Goal: Entertainment & Leisure: Consume media (video, audio)

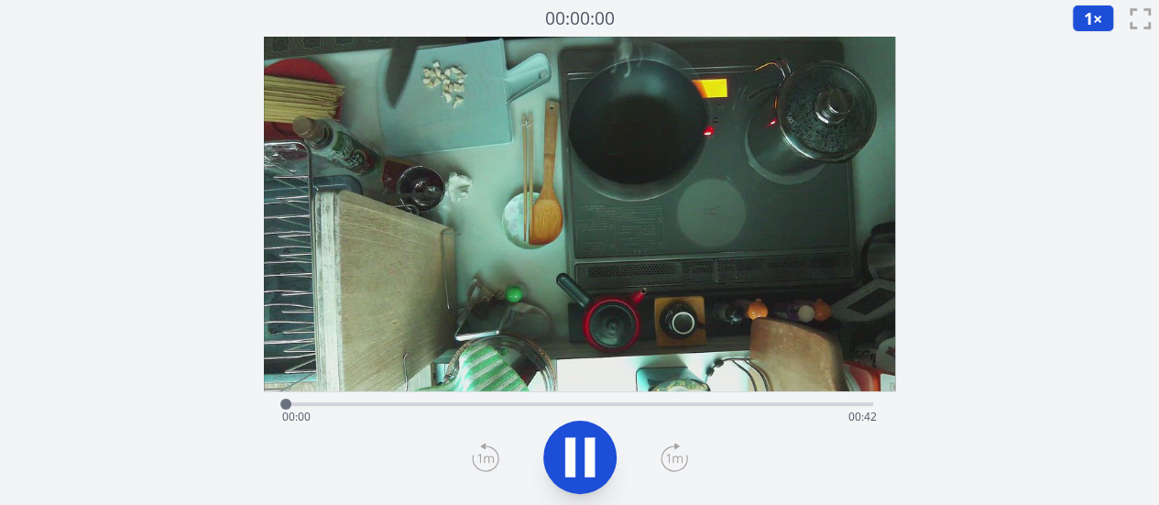
click at [429, 399] on div "Time elapsed: 00:00 Time remaining: 00:42" at bounding box center [579, 402] width 587 height 22
click at [378, 404] on div "Time elapsed: 00:10 Time remaining: 00:32" at bounding box center [579, 416] width 595 height 29
click at [429, 402] on div "Time elapsed: 00:07 Time remaining: 00:35" at bounding box center [579, 416] width 595 height 29
click at [460, 404] on div at bounding box center [446, 403] width 27 height 27
click at [498, 406] on div at bounding box center [490, 403] width 27 height 27
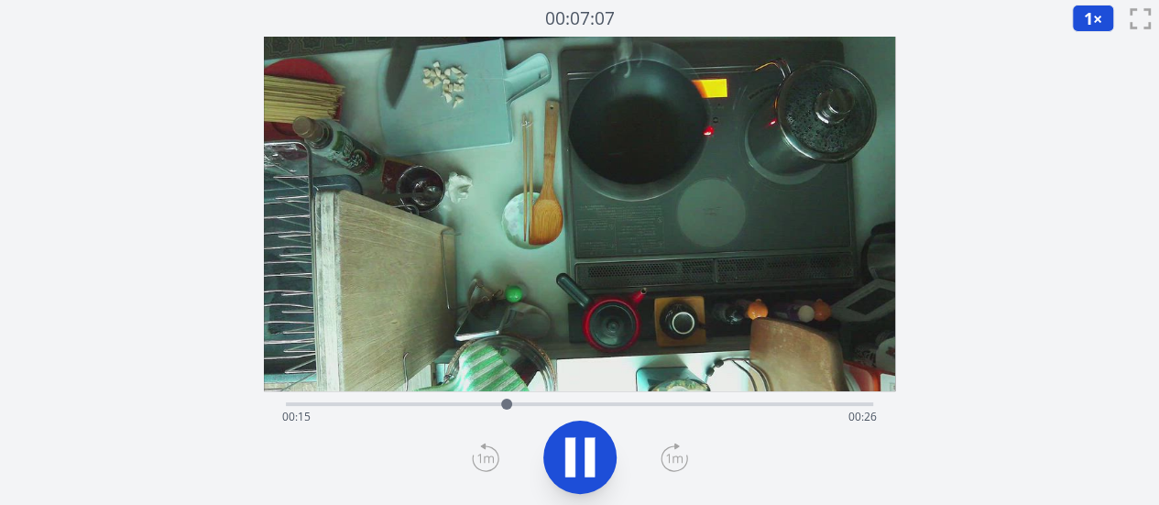
click at [365, 457] on div at bounding box center [579, 457] width 609 height 88
click at [576, 457] on icon at bounding box center [579, 457] width 51 height 51
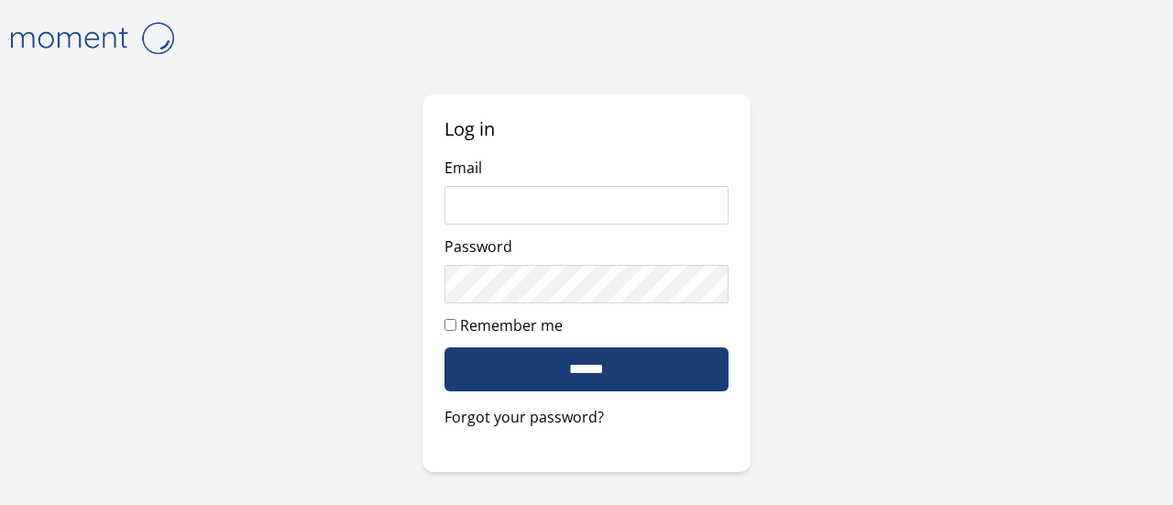
type input "**********"
click at [506, 380] on input "******" at bounding box center [585, 369] width 283 height 44
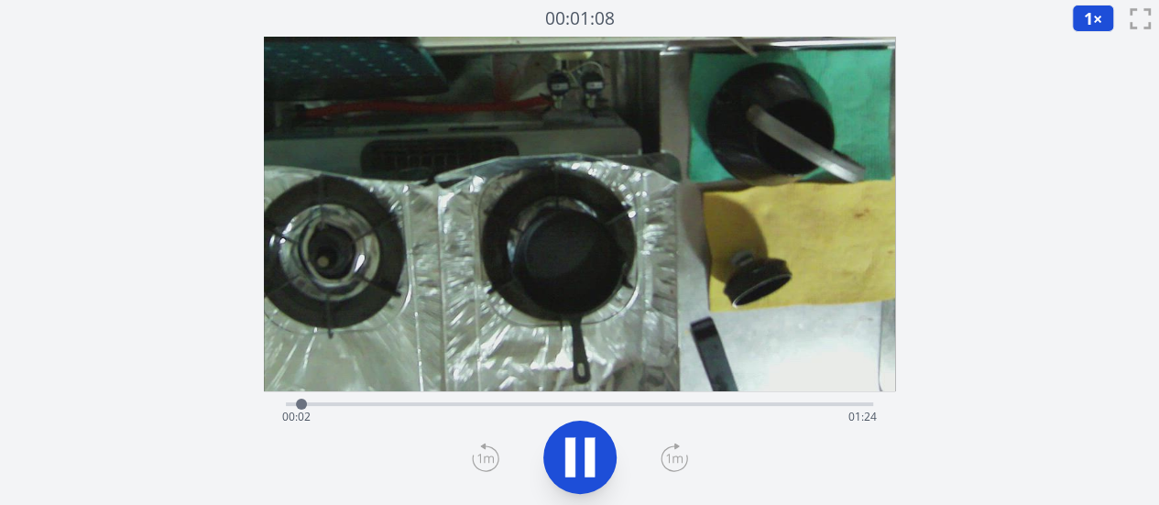
click at [398, 403] on div "Time elapsed: 00:02 Time remaining: 01:24" at bounding box center [579, 416] width 595 height 29
click at [462, 403] on div "Time elapsed: 00:17 Time remaining: 01:09" at bounding box center [579, 416] width 595 height 29
click at [526, 400] on div "Time elapsed: 00:26 Time remaining: 00:59" at bounding box center [579, 402] width 587 height 22
click at [581, 405] on div "Time elapsed: 00:35 Time remaining: 00:50" at bounding box center [579, 416] width 595 height 29
click at [624, 404] on div "Time elapsed: 00:43 Time remaining: 00:42" at bounding box center [579, 416] width 595 height 29
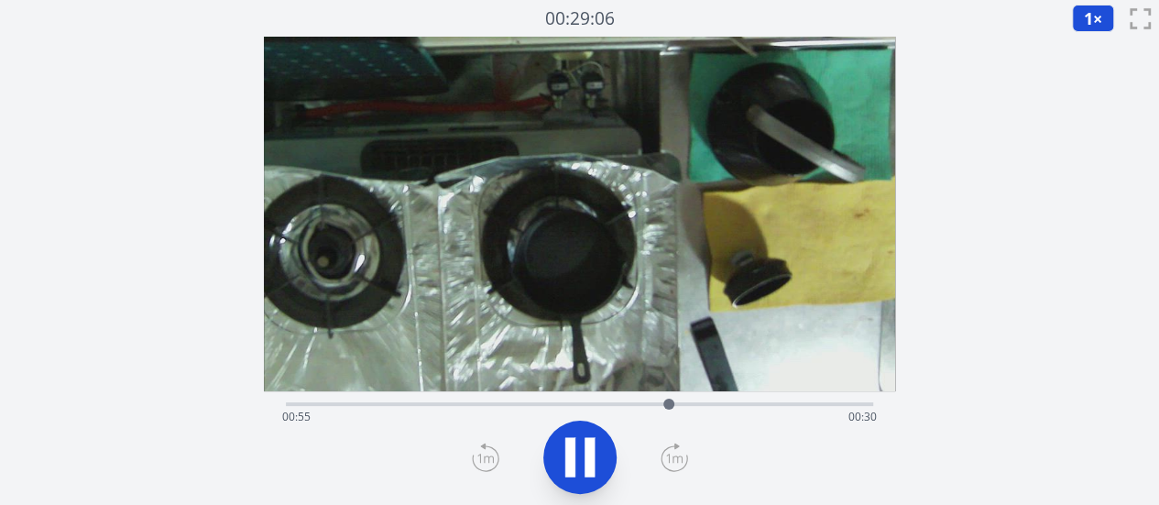
click at [578, 450] on icon at bounding box center [579, 457] width 51 height 51
